Goal: Task Accomplishment & Management: Use online tool/utility

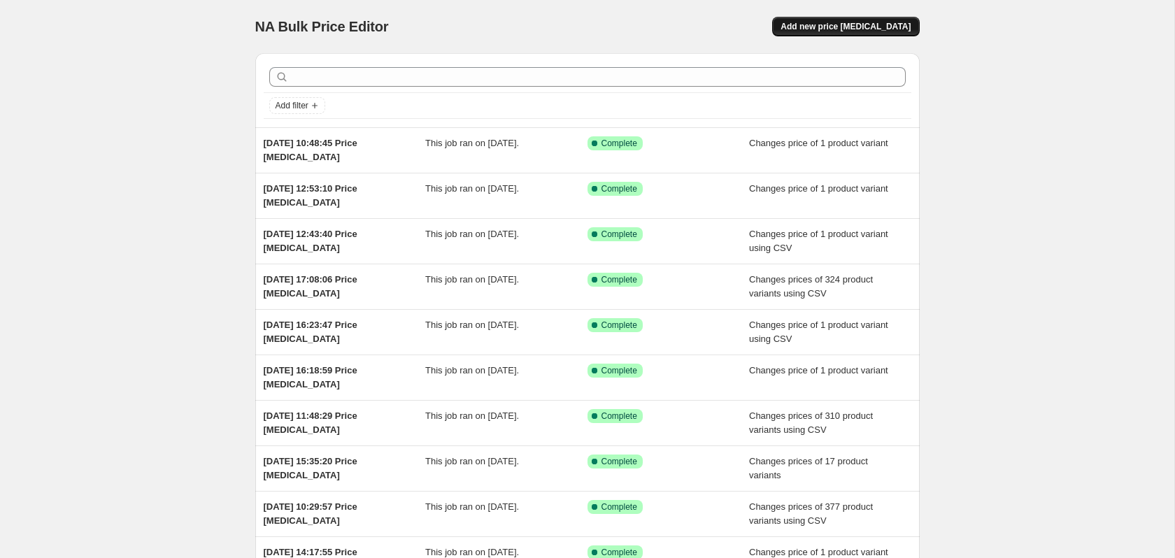
click at [838, 22] on span "Add new price [MEDICAL_DATA]" at bounding box center [845, 26] width 130 height 11
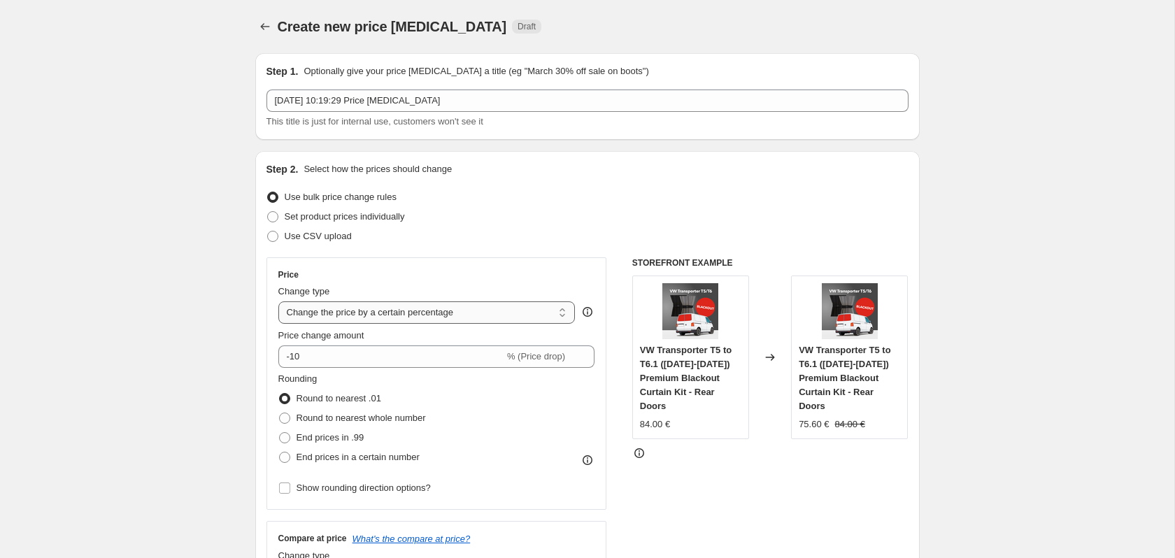
click at [386, 311] on select "Change the price to a certain amount Change the price by a certain amount Chang…" at bounding box center [426, 312] width 297 height 22
select select "to"
click at [278, 301] on select "Change the price to a certain amount Change the price by a certain amount Chang…" at bounding box center [426, 312] width 297 height 22
type input "80.00"
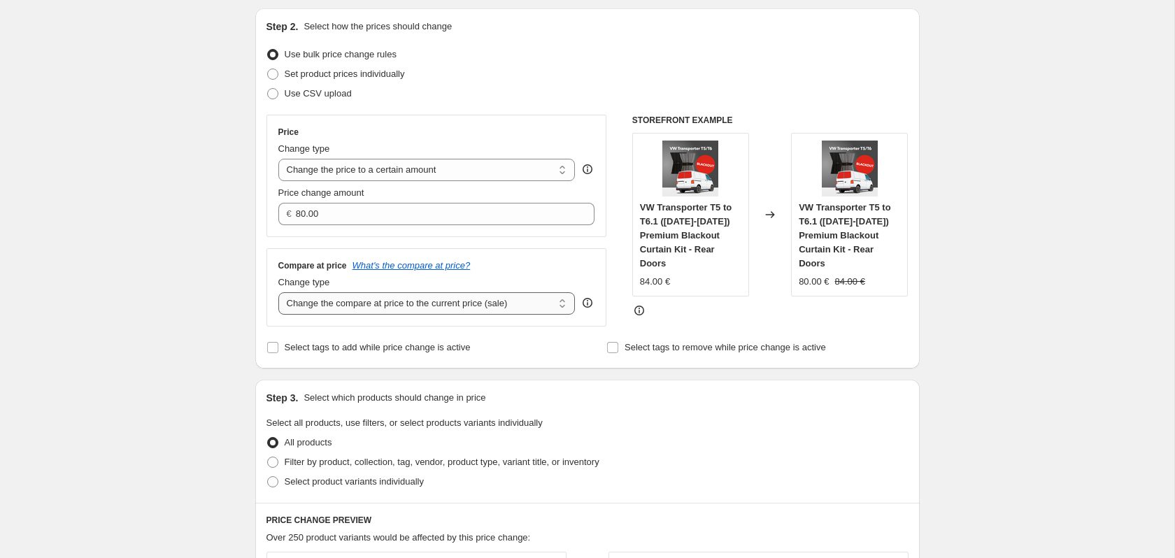
scroll to position [145, 0]
click at [369, 457] on span "Filter by product, collection, tag, vendor, product type, variant title, or inv…" at bounding box center [442, 459] width 315 height 10
click at [268, 455] on input "Filter by product, collection, tag, vendor, product type, variant title, or inv…" at bounding box center [267, 454] width 1 height 1
radio input "true"
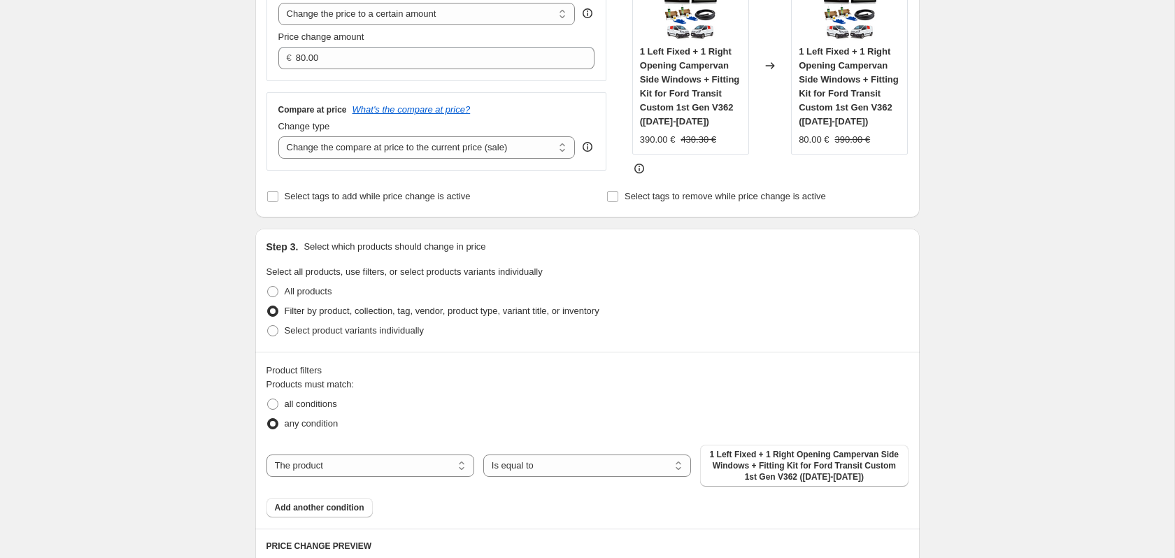
scroll to position [303, 0]
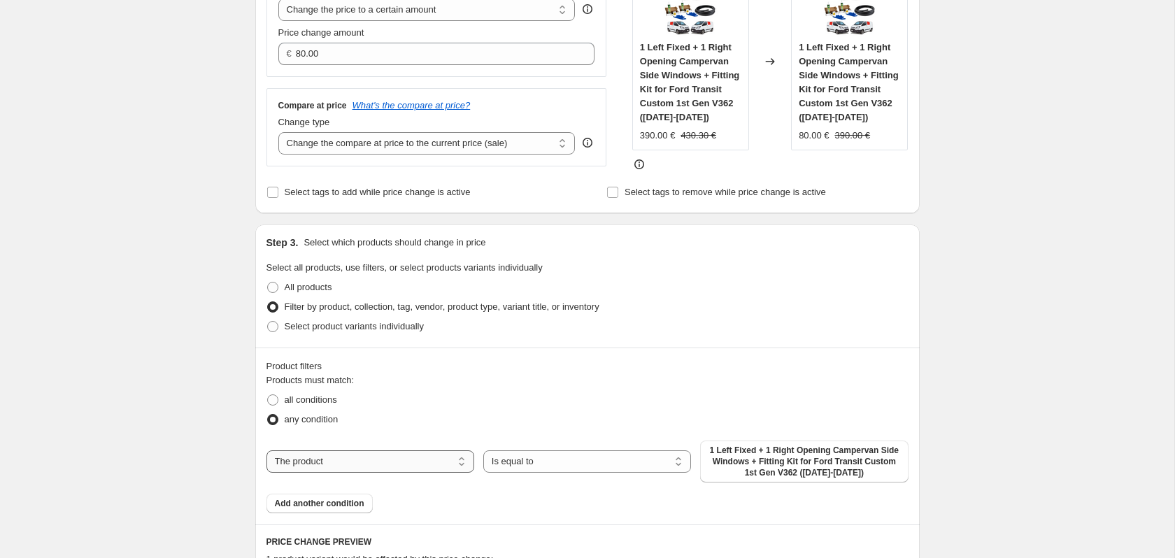
click at [450, 455] on select "The product The product's collection The product's tag The product's vendor The…" at bounding box center [370, 461] width 208 height 22
click at [534, 493] on div "Products must match: all conditions any condition The product The product's col…" at bounding box center [587, 443] width 642 height 140
click at [532, 455] on select "Is equal to Is not equal to" at bounding box center [587, 461] width 208 height 22
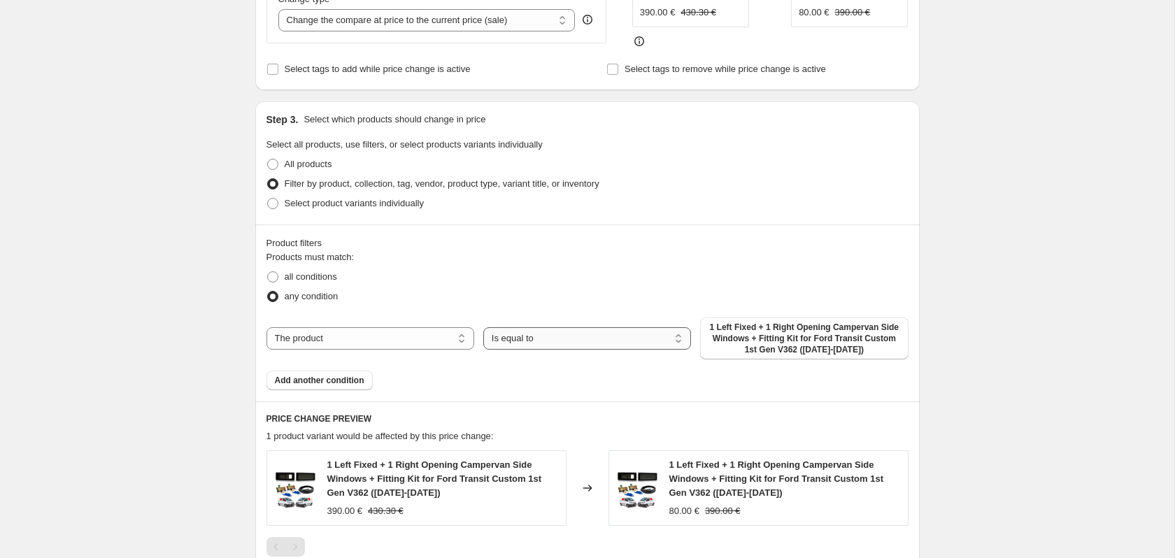
scroll to position [427, 0]
click at [753, 329] on span "1 Left Fixed + 1 Right Opening Campervan Side Windows + Fitting Kit for Ford Tr…" at bounding box center [803, 338] width 191 height 34
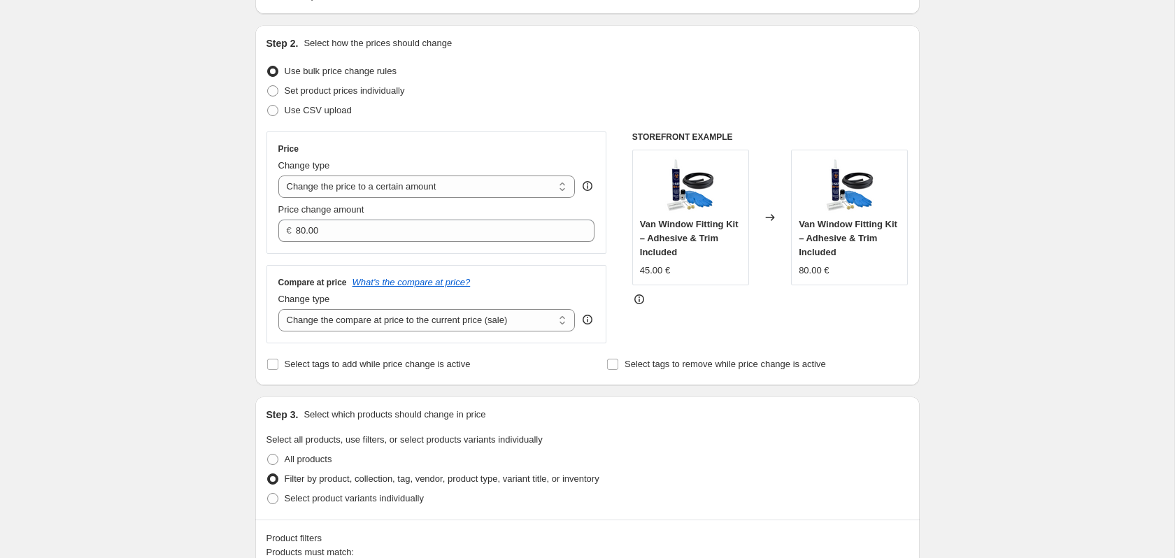
scroll to position [124, 0]
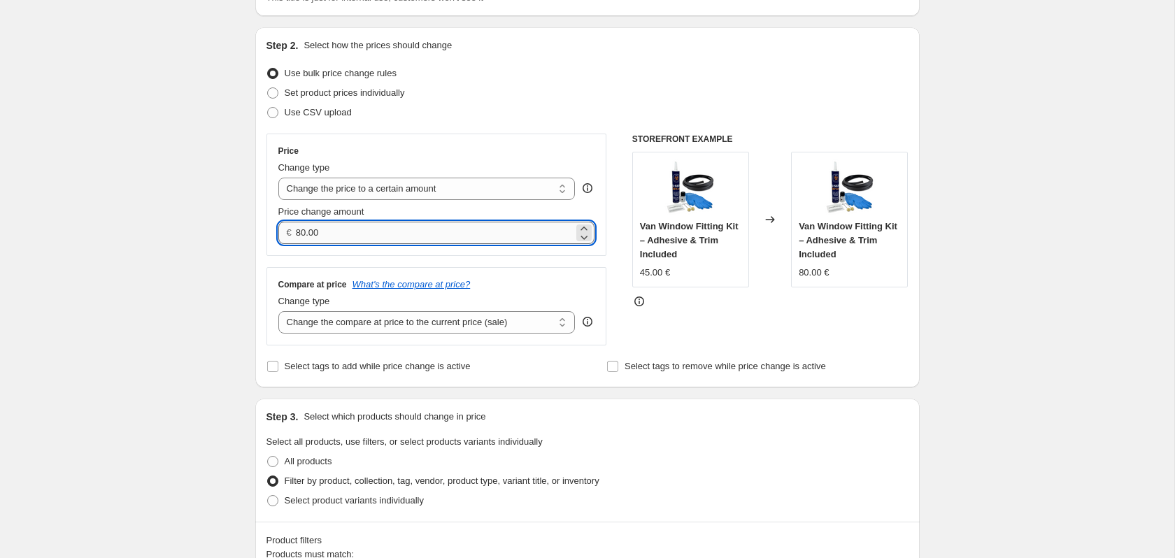
click at [358, 235] on input "80.00" at bounding box center [435, 233] width 278 height 22
type input "0.00"
click at [591, 399] on div "Step 3. Select which products should change in price Select all products, use f…" at bounding box center [587, 460] width 664 height 123
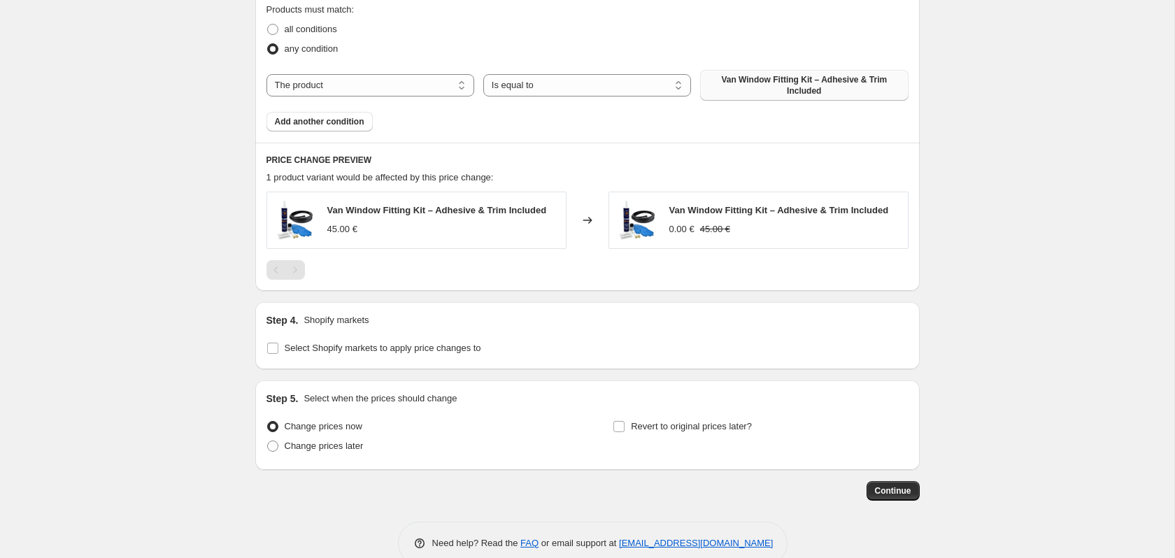
scroll to position [697, 0]
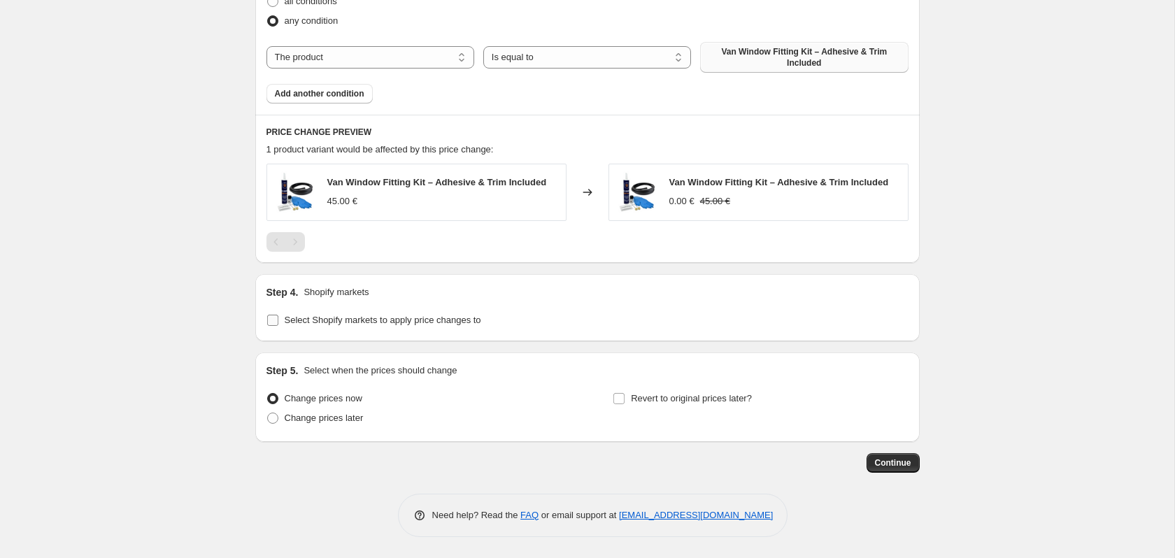
click at [273, 320] on input "Select Shopify markets to apply price changes to" at bounding box center [272, 320] width 11 height 11
checkbox input "true"
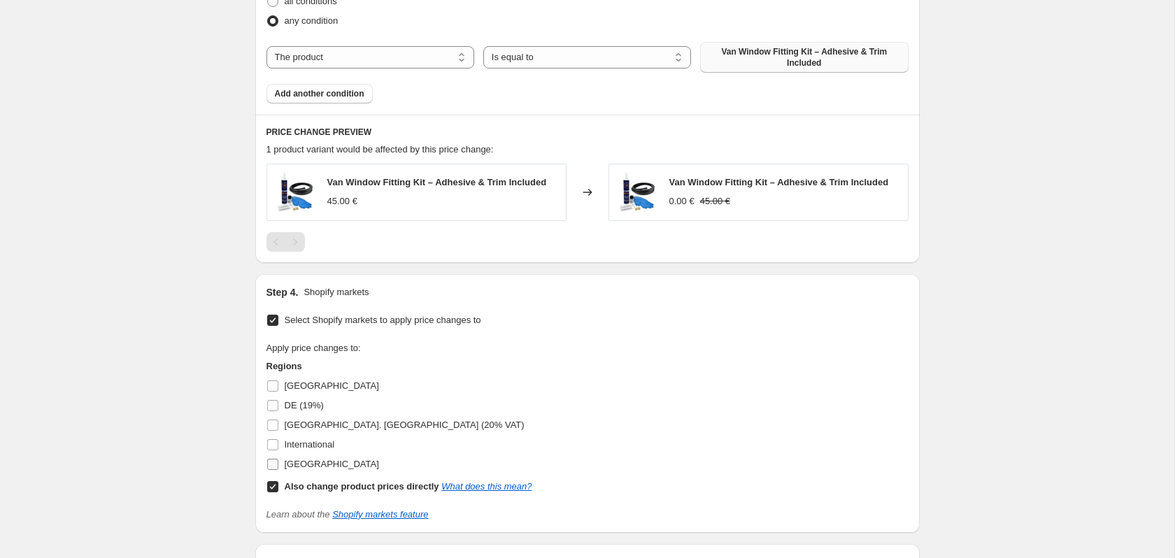
click at [272, 464] on input "[GEOGRAPHIC_DATA]" at bounding box center [272, 464] width 11 height 11
checkbox input "true"
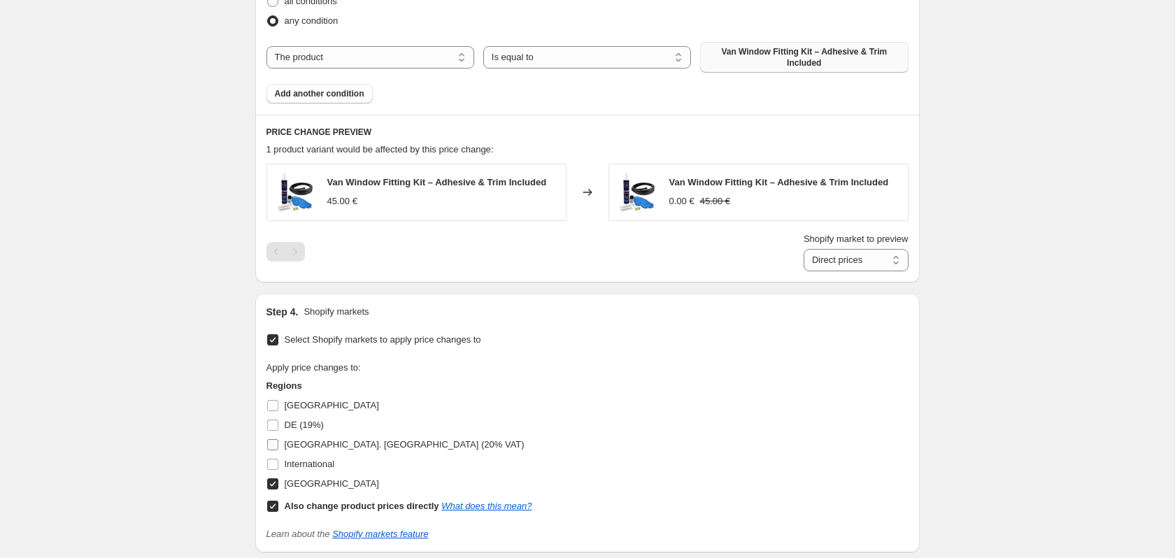
click at [273, 445] on input "[GEOGRAPHIC_DATA]. [GEOGRAPHIC_DATA] (20% VAT)" at bounding box center [272, 444] width 11 height 11
checkbox input "true"
click at [272, 464] on input "International" at bounding box center [272, 464] width 11 height 11
checkbox input "true"
click at [271, 425] on input "DE (19%)" at bounding box center [272, 425] width 11 height 11
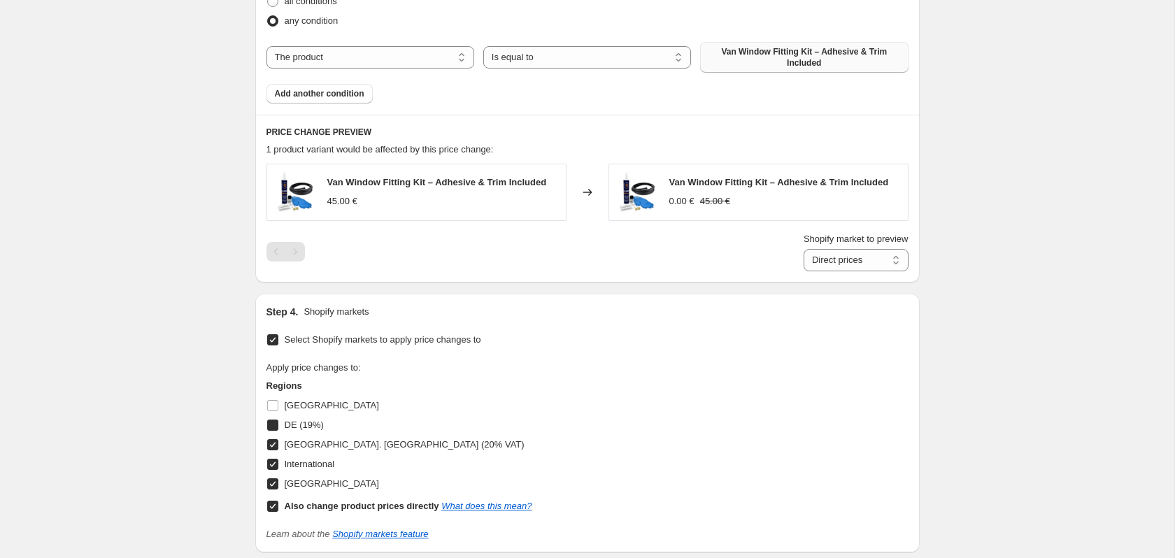
checkbox input "true"
click at [273, 407] on input "[GEOGRAPHIC_DATA]" at bounding box center [272, 405] width 11 height 11
checkbox input "true"
click at [869, 250] on select "Direct prices [GEOGRAPHIC_DATA] DE (19%) [GEOGRAPHIC_DATA]. [GEOGRAPHIC_DATA] (…" at bounding box center [856, 260] width 105 height 22
click at [804, 271] on select "Direct prices [GEOGRAPHIC_DATA] DE (19%) [GEOGRAPHIC_DATA]. [GEOGRAPHIC_DATA] (…" at bounding box center [856, 260] width 105 height 22
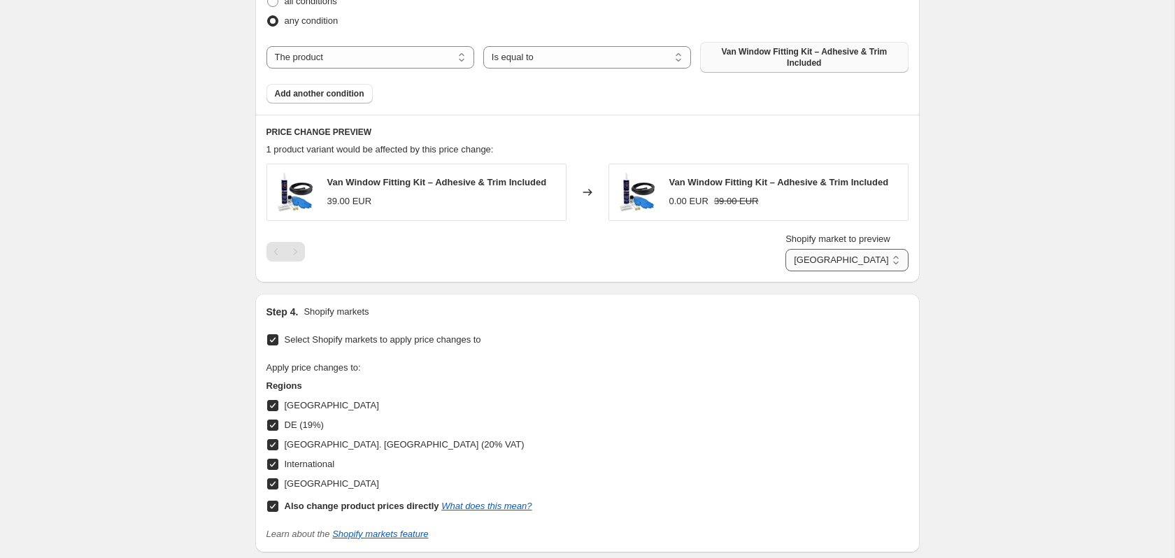
click at [880, 263] on select "Direct prices [GEOGRAPHIC_DATA] DE (19%) [GEOGRAPHIC_DATA]. [GEOGRAPHIC_DATA] (…" at bounding box center [846, 260] width 122 height 22
click at [804, 271] on select "Direct prices [GEOGRAPHIC_DATA] DE (19%) [GEOGRAPHIC_DATA]. [GEOGRAPHIC_DATA] (…" at bounding box center [846, 260] width 122 height 22
click at [876, 258] on select "Direct prices [GEOGRAPHIC_DATA] DE (19%) [GEOGRAPHIC_DATA]. [GEOGRAPHIC_DATA] (…" at bounding box center [856, 260] width 105 height 22
click at [804, 271] on select "Direct prices [GEOGRAPHIC_DATA] DE (19%) [GEOGRAPHIC_DATA]. [GEOGRAPHIC_DATA] (…" at bounding box center [856, 260] width 105 height 22
click at [864, 257] on select "Direct prices [GEOGRAPHIC_DATA] DE (19%) [GEOGRAPHIC_DATA]. [GEOGRAPHIC_DATA] (…" at bounding box center [774, 260] width 268 height 22
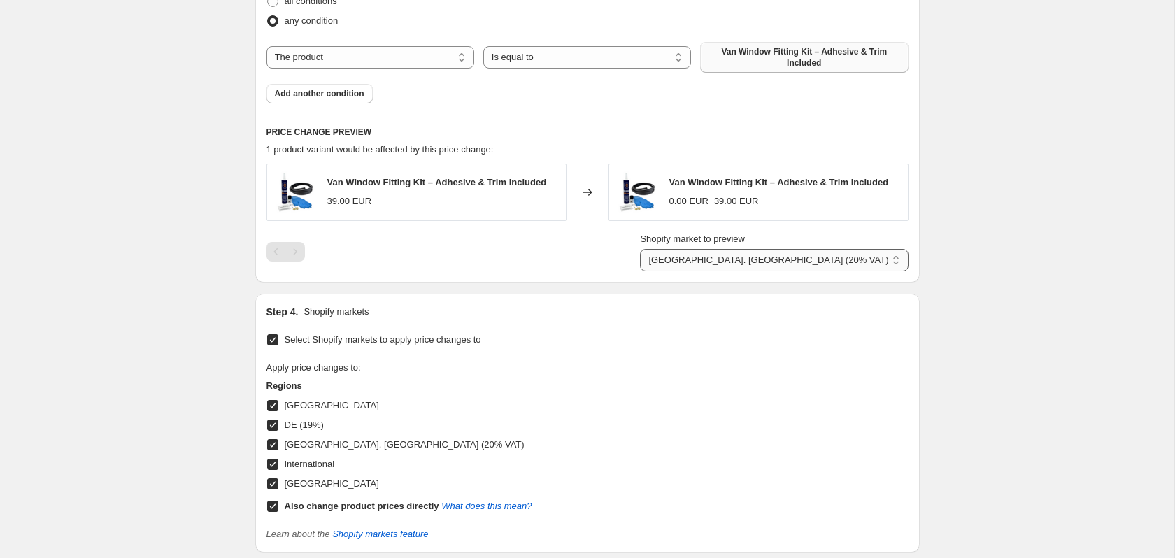
click at [804, 271] on select "Direct prices [GEOGRAPHIC_DATA] DE (19%) [GEOGRAPHIC_DATA]. [GEOGRAPHIC_DATA] (…" at bounding box center [774, 260] width 268 height 22
click at [866, 261] on select "Direct prices [GEOGRAPHIC_DATA] DE (19%) [GEOGRAPHIC_DATA]. [GEOGRAPHIC_DATA] (…" at bounding box center [856, 260] width 105 height 22
click at [804, 271] on select "Direct prices [GEOGRAPHIC_DATA] DE (19%) [GEOGRAPHIC_DATA]. [GEOGRAPHIC_DATA] (…" at bounding box center [856, 260] width 105 height 22
click at [883, 261] on select "Direct prices [GEOGRAPHIC_DATA] DE (19%) [GEOGRAPHIC_DATA]. [GEOGRAPHIC_DATA] (…" at bounding box center [846, 260] width 122 height 22
select select "direct"
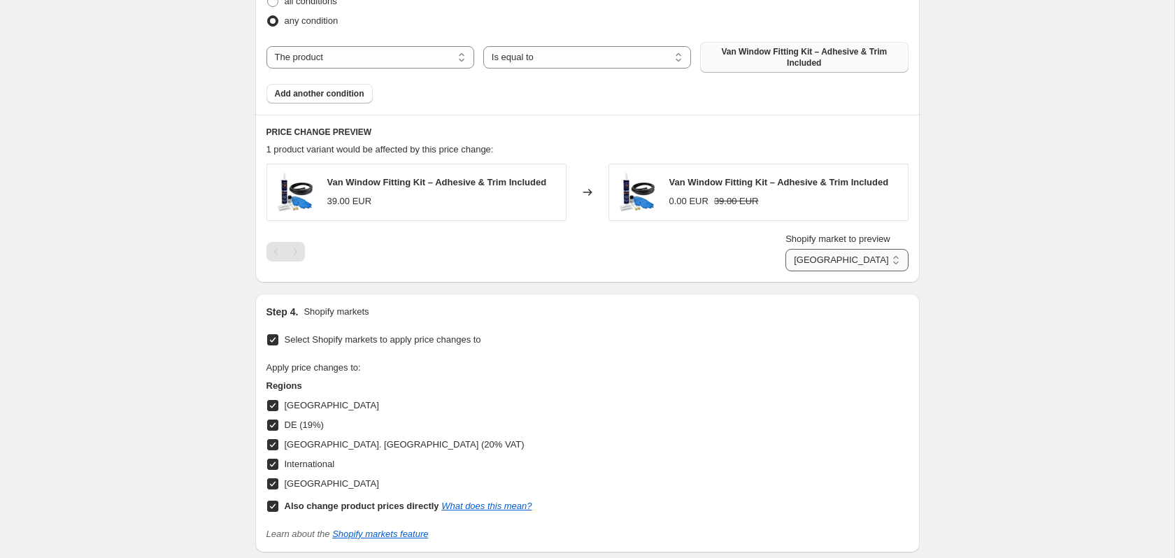
click at [804, 271] on select "Direct prices [GEOGRAPHIC_DATA] DE (19%) [GEOGRAPHIC_DATA]. [GEOGRAPHIC_DATA] (…" at bounding box center [846, 260] width 122 height 22
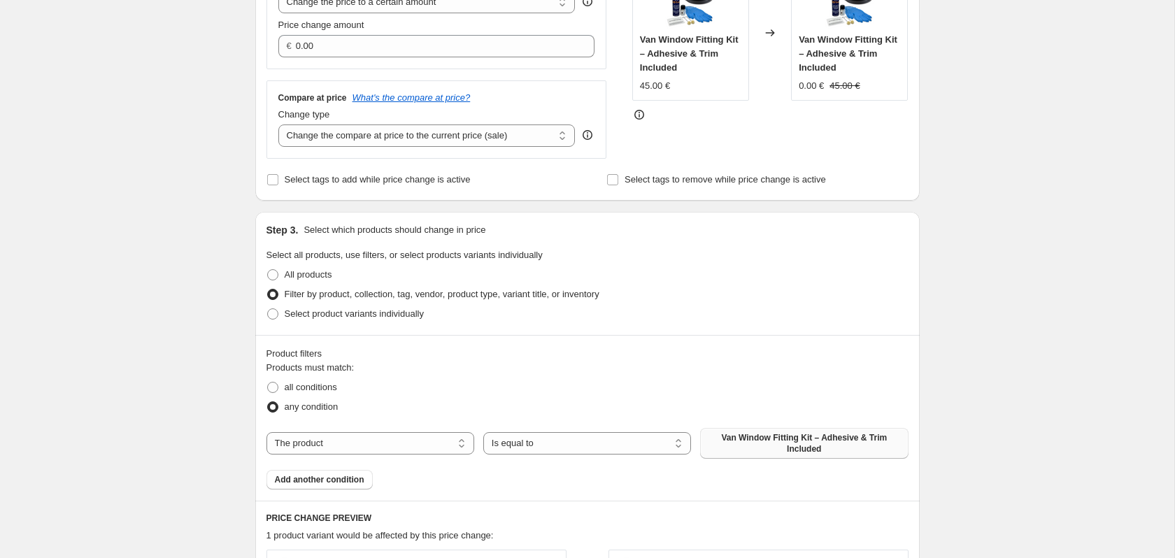
scroll to position [234, 0]
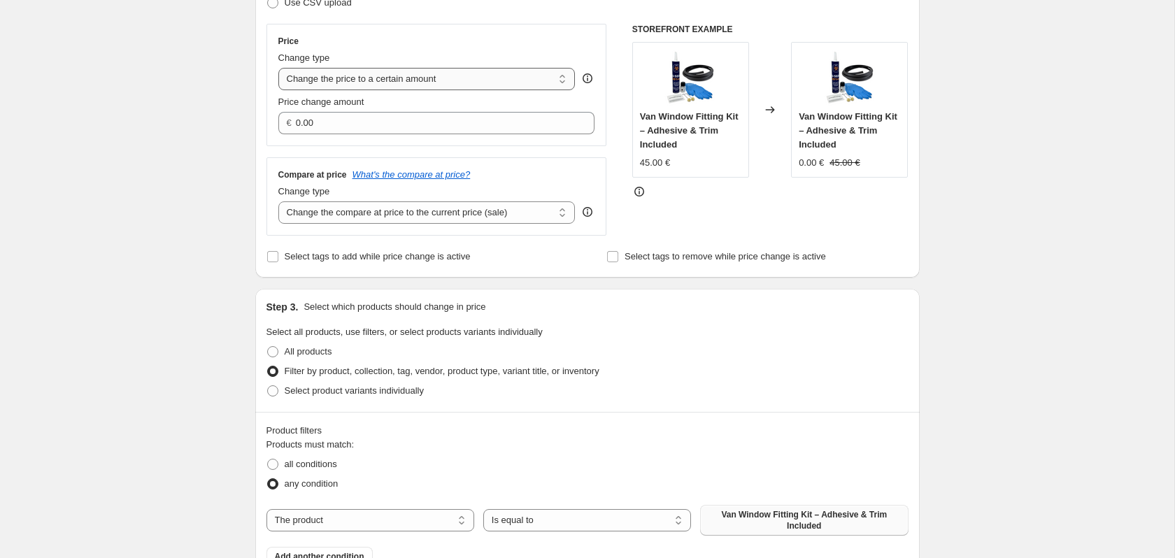
click at [432, 78] on select "Change the price to a certain amount Change the price by a certain amount Chang…" at bounding box center [426, 79] width 297 height 22
click at [278, 68] on select "Change the price to a certain amount Change the price by a certain amount Chang…" at bounding box center [426, 79] width 297 height 22
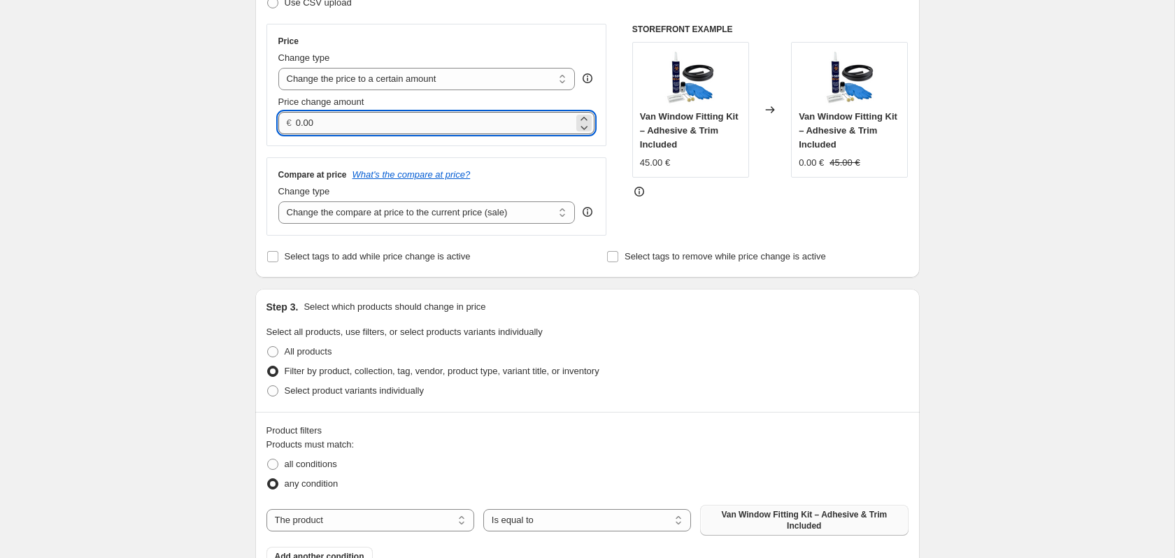
click at [364, 120] on input "0.00" at bounding box center [435, 123] width 278 height 22
click at [364, 120] on input "0.0045" at bounding box center [435, 123] width 278 height 22
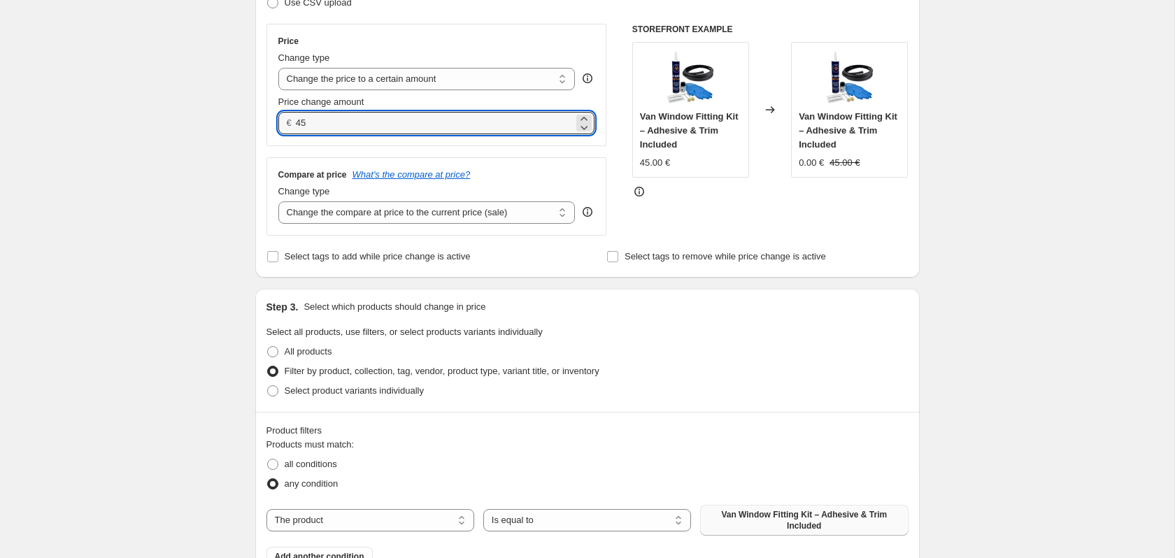
type input "45.00"
click at [511, 176] on div "Compare at price What's the compare at price?" at bounding box center [436, 174] width 317 height 11
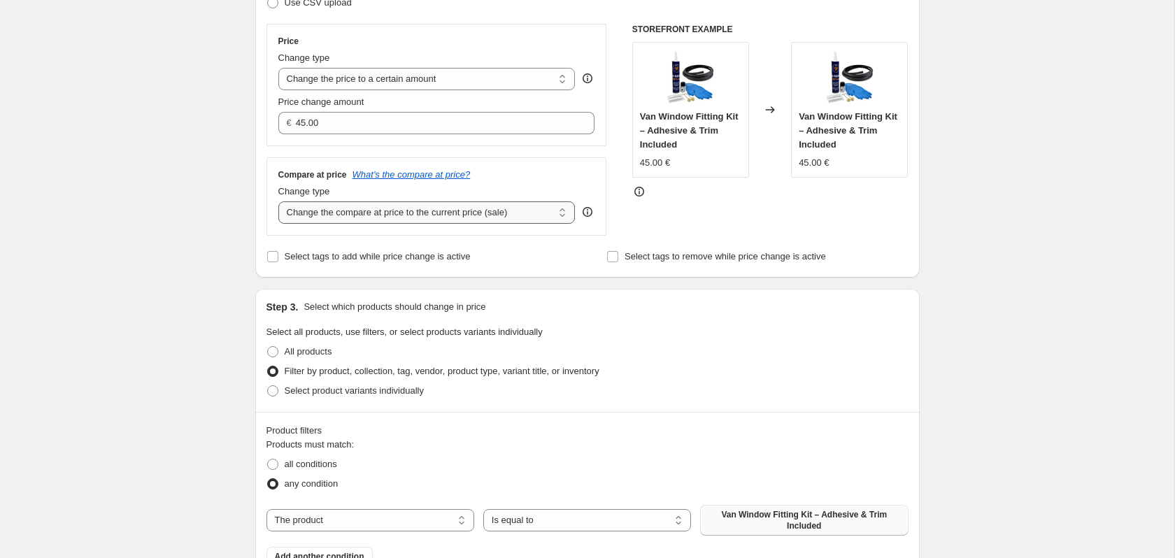
click at [564, 210] on select "Change the compare at price to the current price (sale) Change the compare at p…" at bounding box center [426, 212] width 297 height 22
select select "remove"
click at [278, 201] on select "Change the compare at price to the current price (sale) Change the compare at p…" at bounding box center [426, 212] width 297 height 22
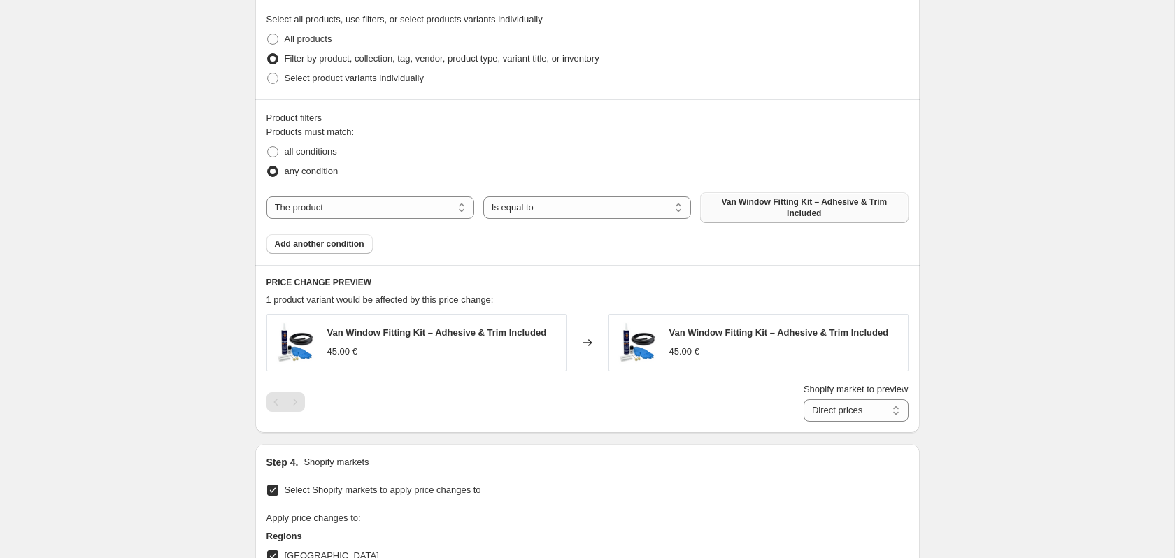
scroll to position [547, 0]
click at [858, 411] on select "Direct prices [GEOGRAPHIC_DATA] DE (19%) [GEOGRAPHIC_DATA]. [GEOGRAPHIC_DATA] (…" at bounding box center [856, 410] width 105 height 22
select select "94754996605"
click at [804, 421] on select "Direct prices [GEOGRAPHIC_DATA] DE (19%) [GEOGRAPHIC_DATA]. [GEOGRAPHIC_DATA] (…" at bounding box center [856, 410] width 105 height 22
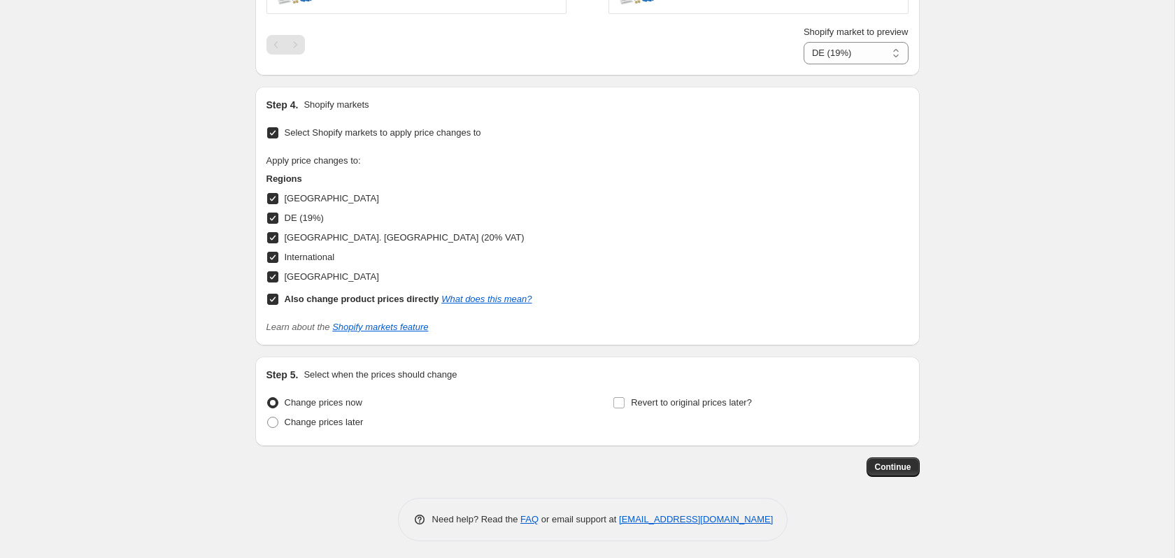
scroll to position [908, 0]
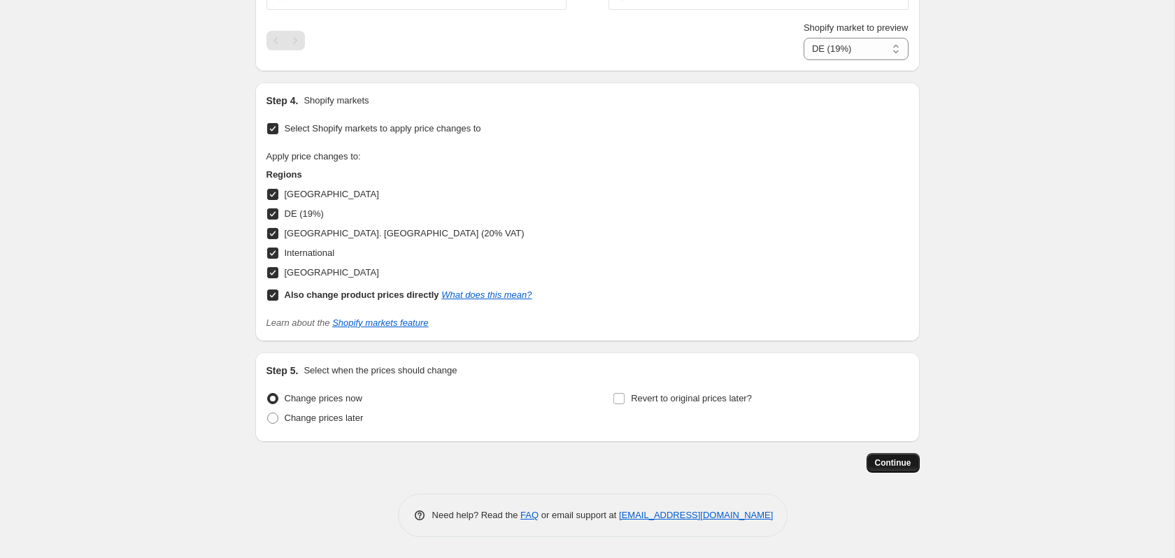
click at [888, 459] on span "Continue" at bounding box center [893, 462] width 36 height 11
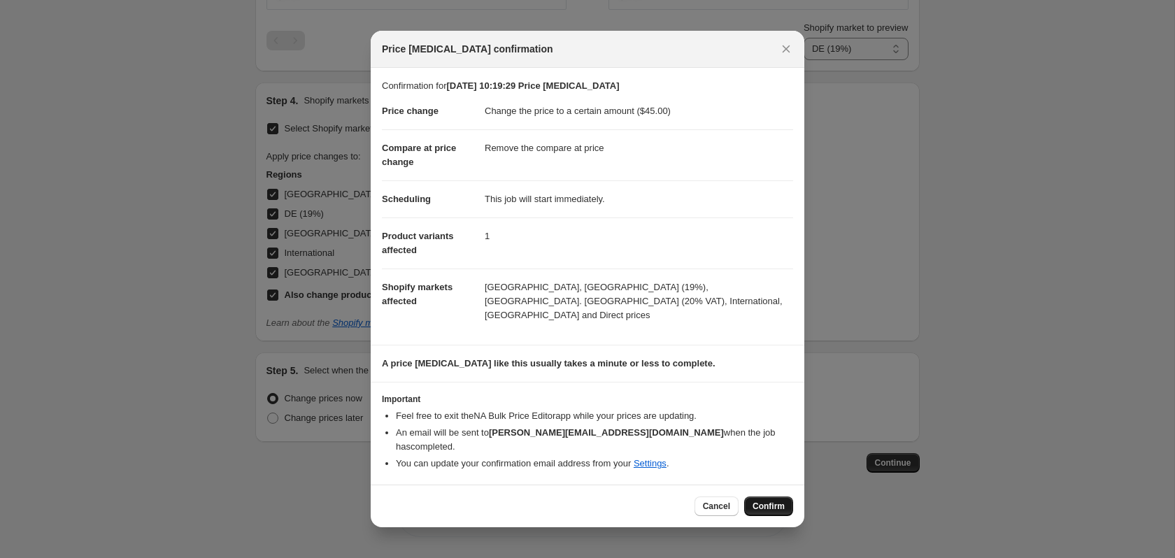
click at [768, 501] on span "Confirm" at bounding box center [769, 506] width 32 height 11
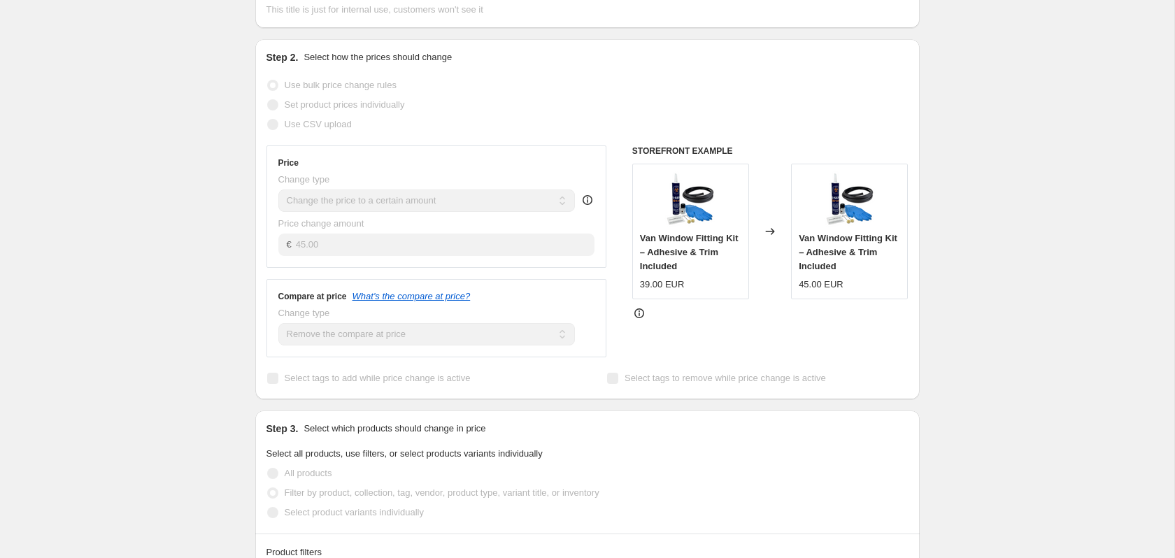
scroll to position [208, 0]
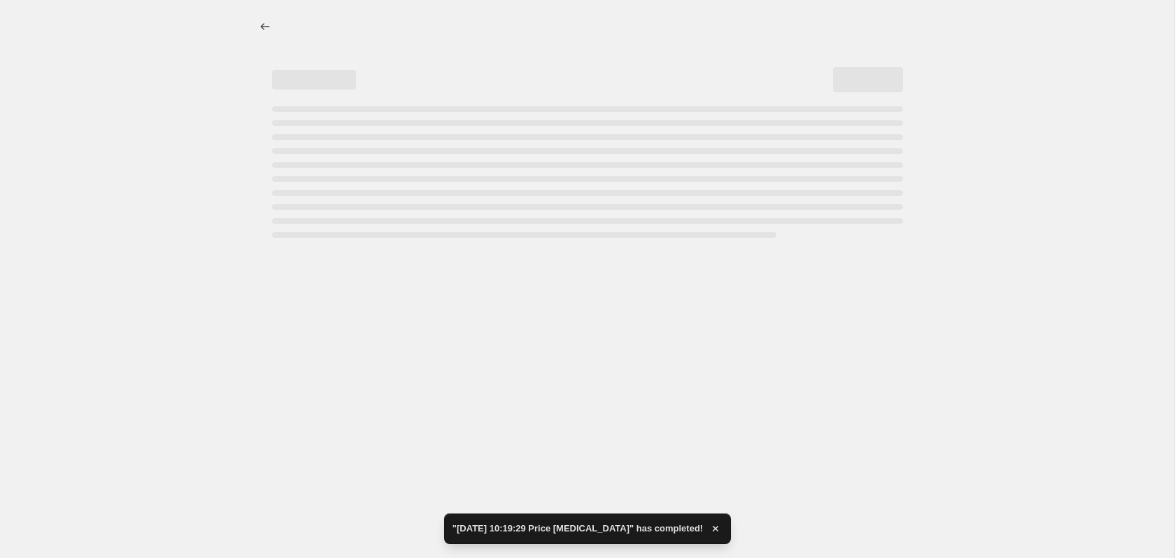
select select "remove"
select select "94754996605"
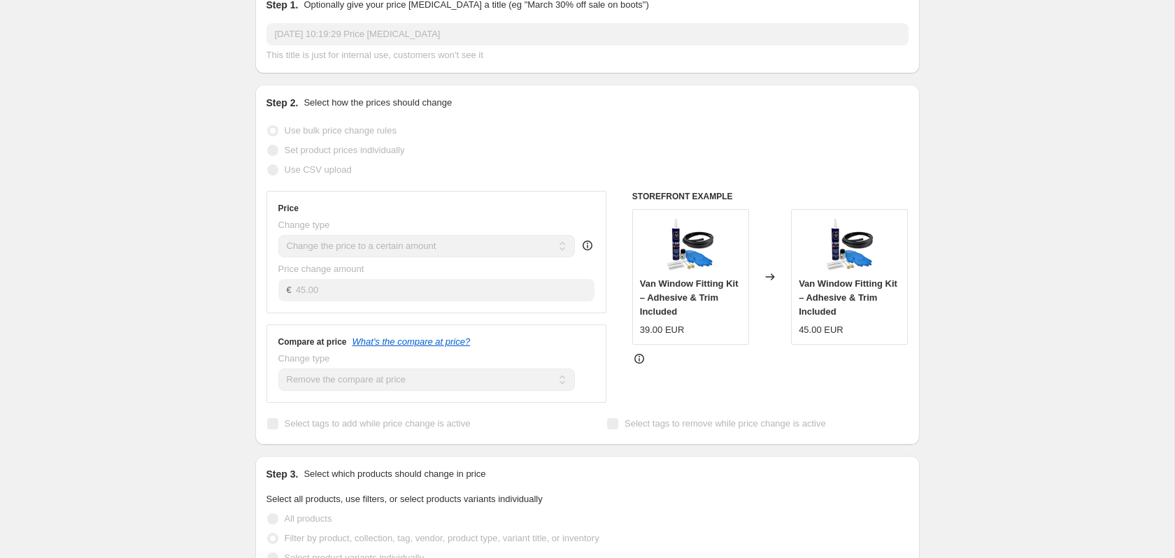
scroll to position [0, 0]
